Goal: Transaction & Acquisition: Purchase product/service

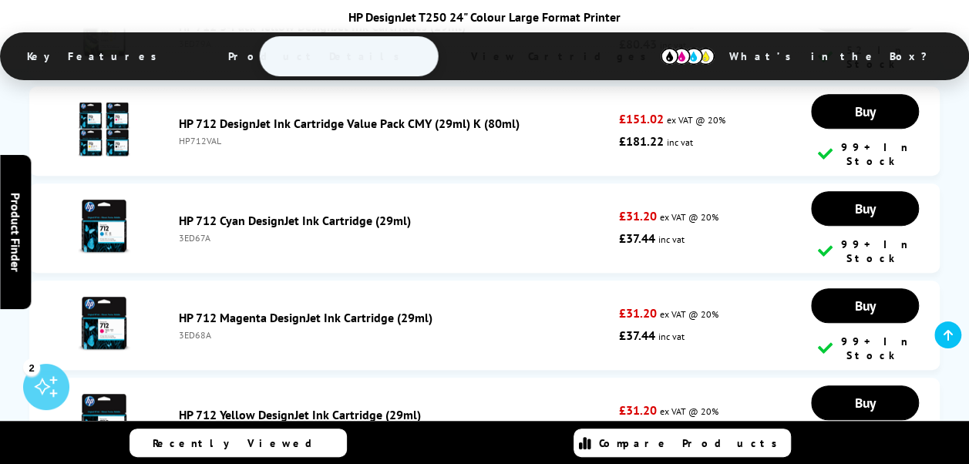
scroll to position [3085, 0]
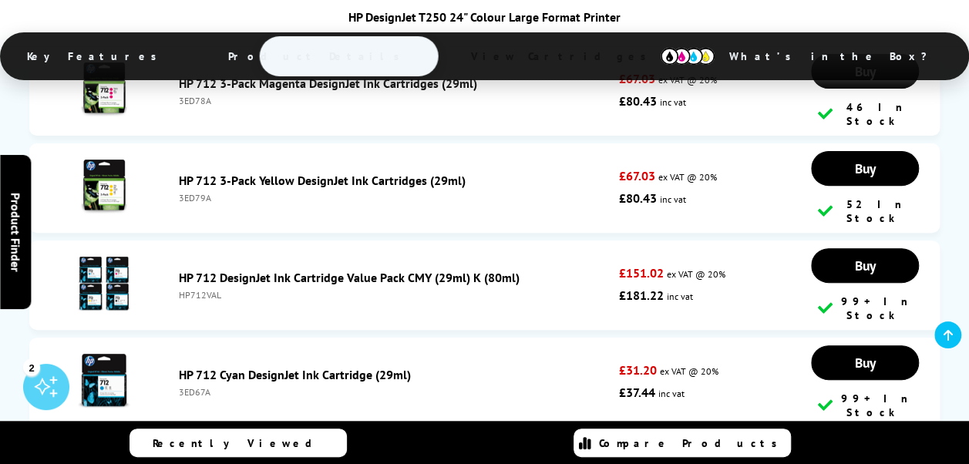
drag, startPoint x: 219, startPoint y: 253, endPoint x: 177, endPoint y: 259, distance: 42.9
click at [177, 259] on li "HP 712 DesignJet Ink Cartridge Value Pack CMY (29ml) K (80ml) HP712VAL £151.02 …" at bounding box center [484, 285] width 911 height 89
copy div "HP712VAL"
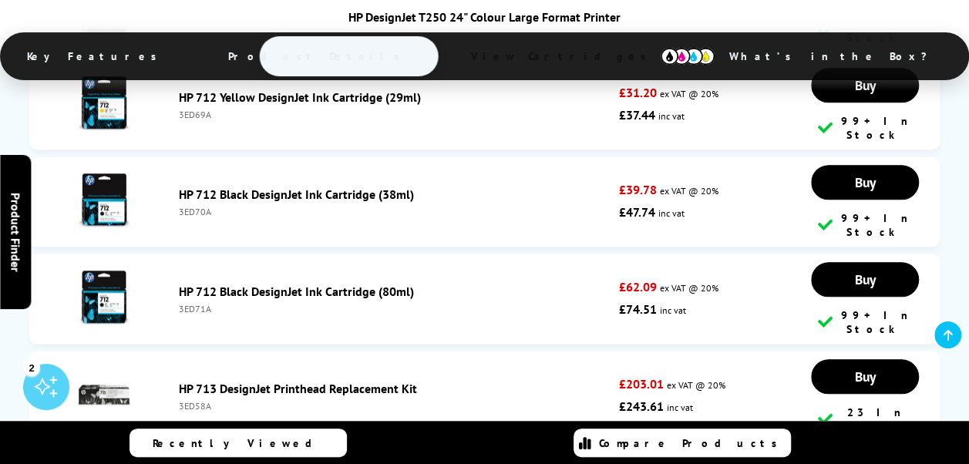
scroll to position [3470, 0]
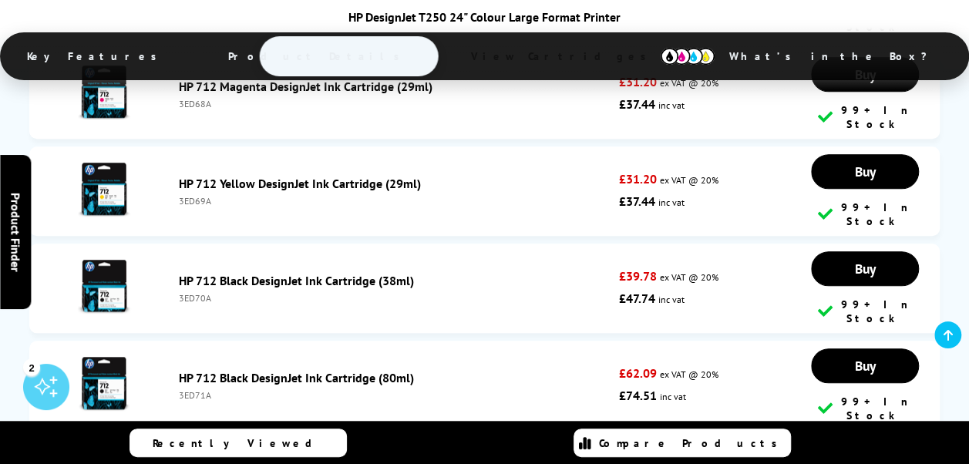
click at [198, 389] on div "3ED71A" at bounding box center [395, 395] width 433 height 12
copy div "3ED71A"
click at [193, 292] on div "3ED70A" at bounding box center [395, 298] width 433 height 12
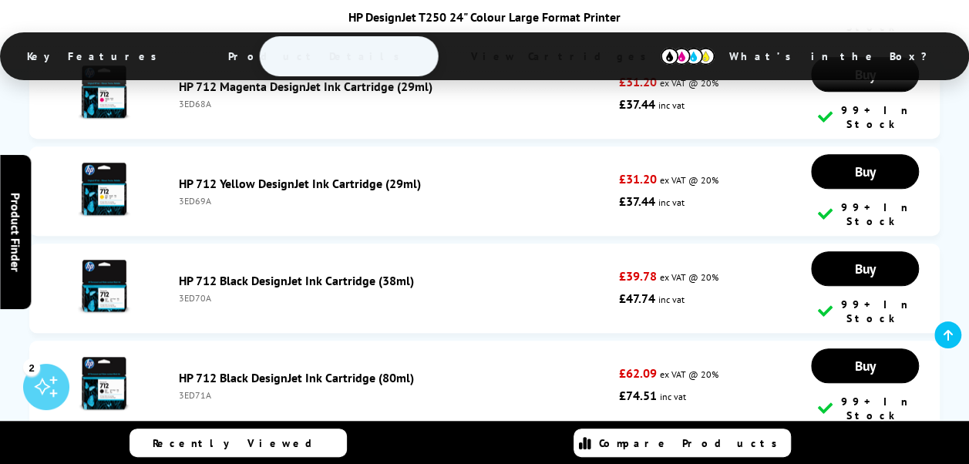
copy div "3ED70A"
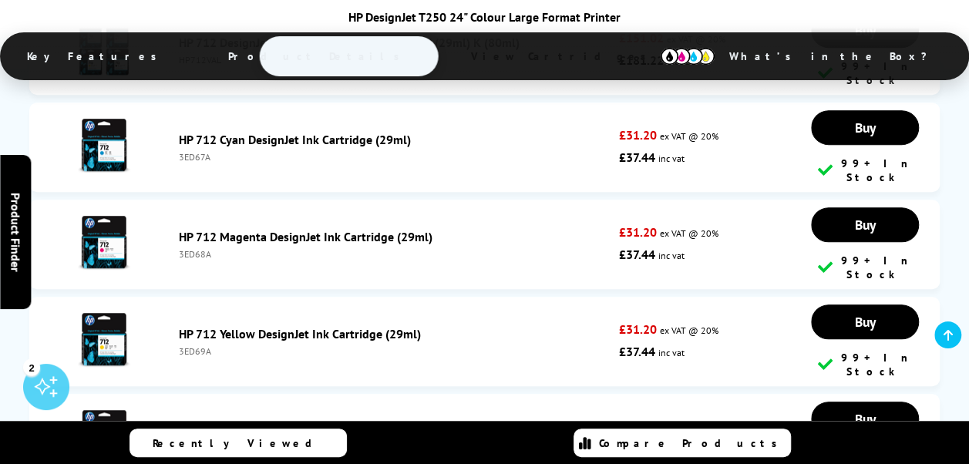
scroll to position [3316, 0]
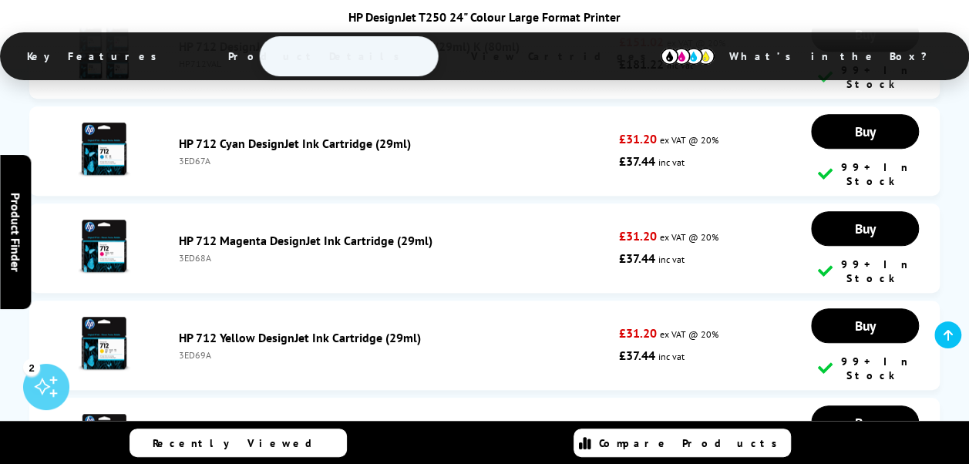
click at [197, 349] on div "3ED69A" at bounding box center [395, 355] width 433 height 12
copy div "3ED69A"
